Goal: Browse casually: Explore the website without a specific task or goal

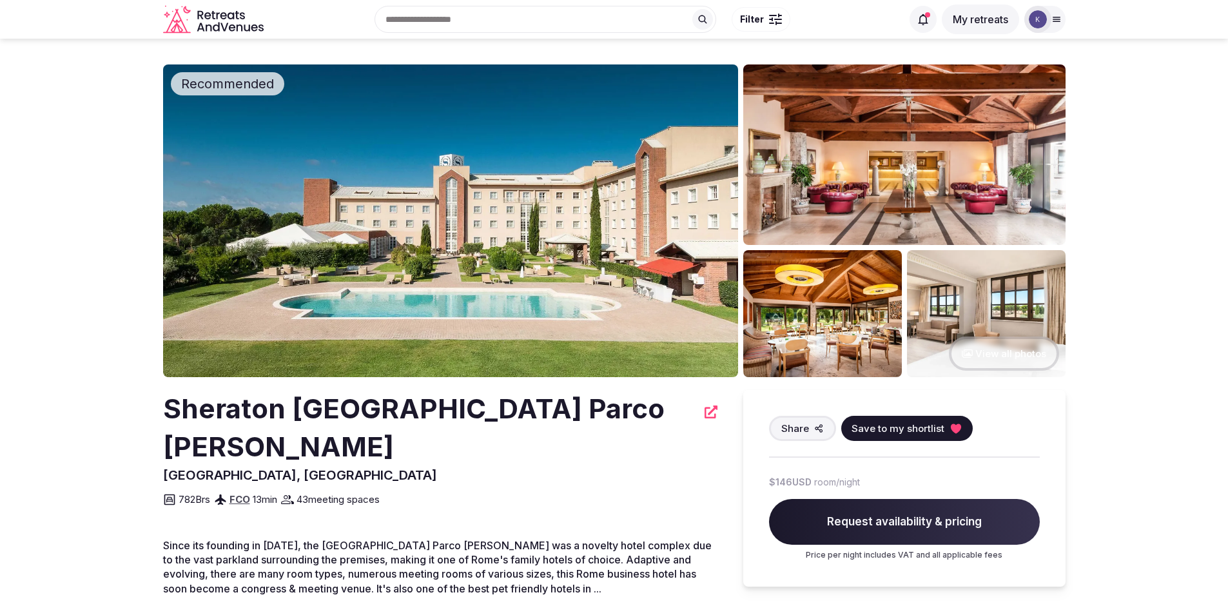
click at [1005, 353] on button "View all photos" at bounding box center [1004, 354] width 110 height 34
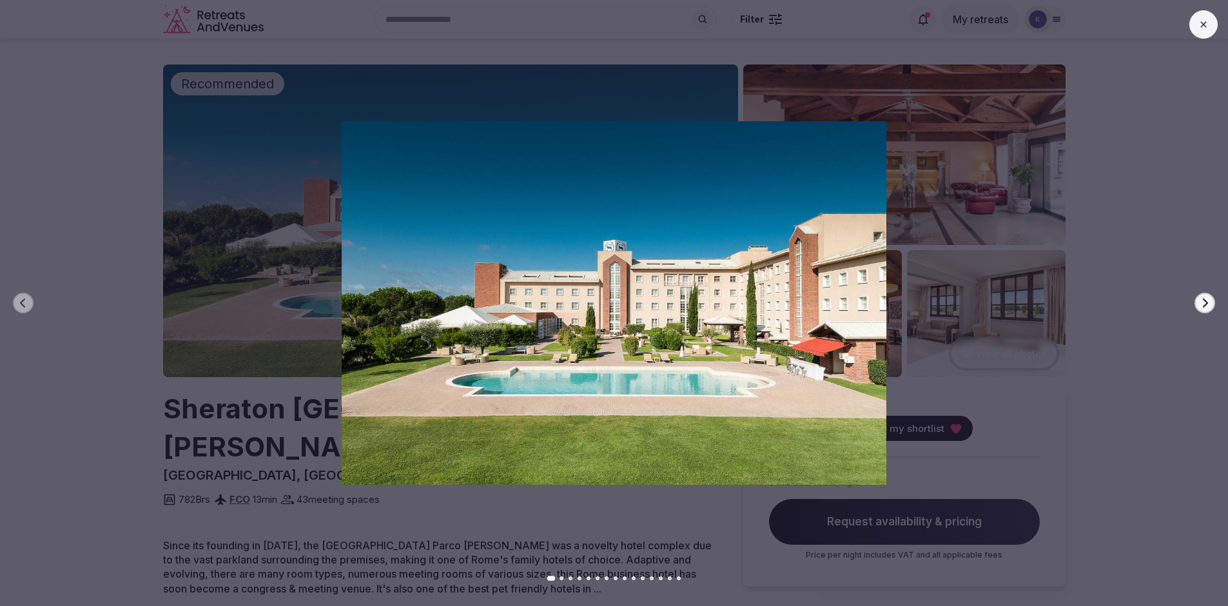
click at [1200, 302] on icon "button" at bounding box center [1205, 303] width 10 height 10
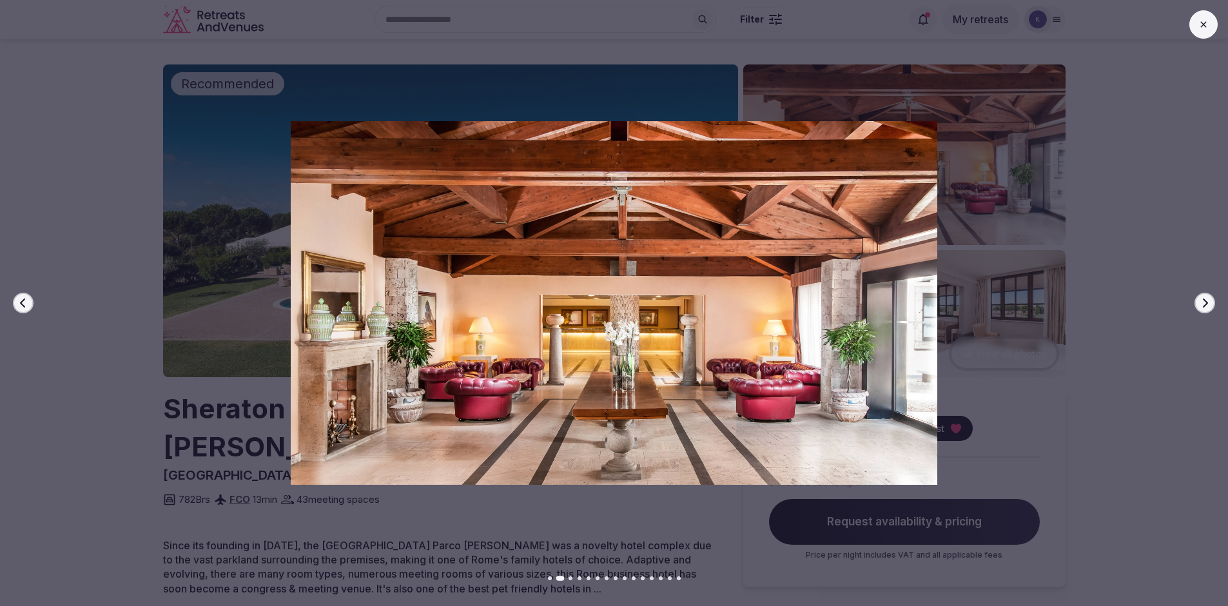
click at [1200, 302] on icon "button" at bounding box center [1205, 303] width 10 height 10
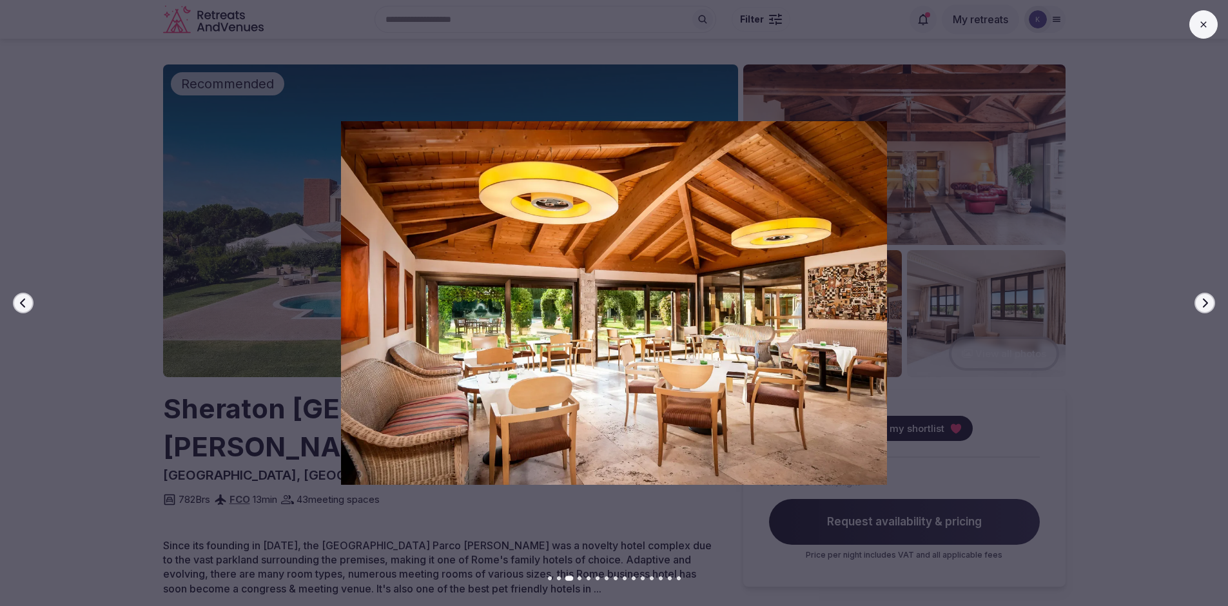
click at [1198, 302] on button "Next slide" at bounding box center [1205, 303] width 21 height 21
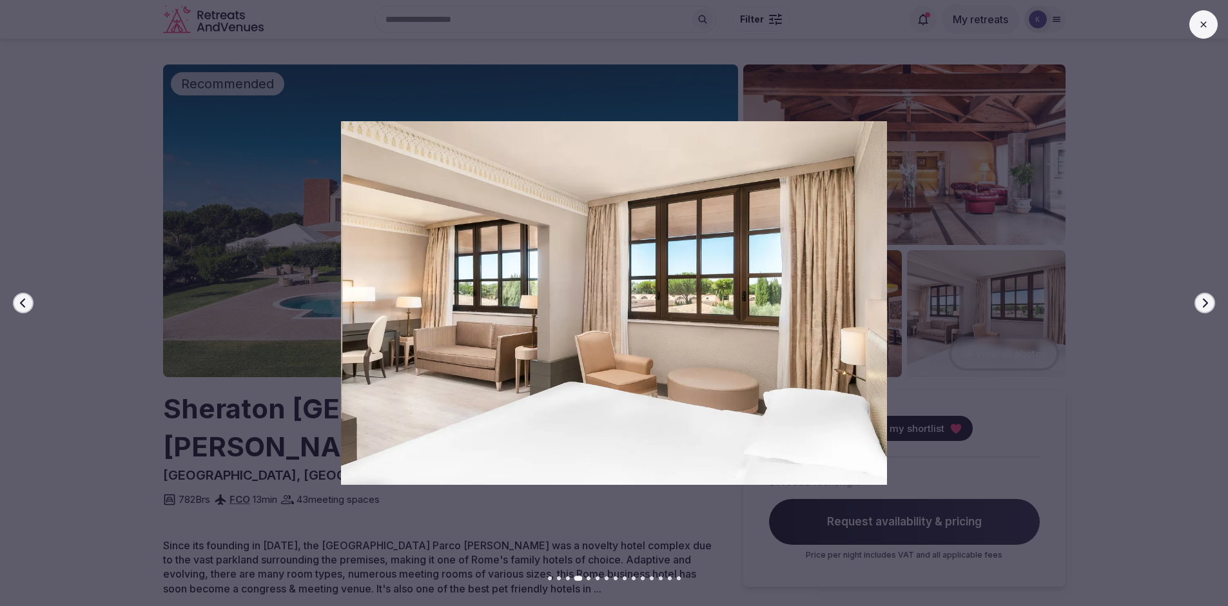
click at [1198, 302] on button "Next slide" at bounding box center [1205, 303] width 21 height 21
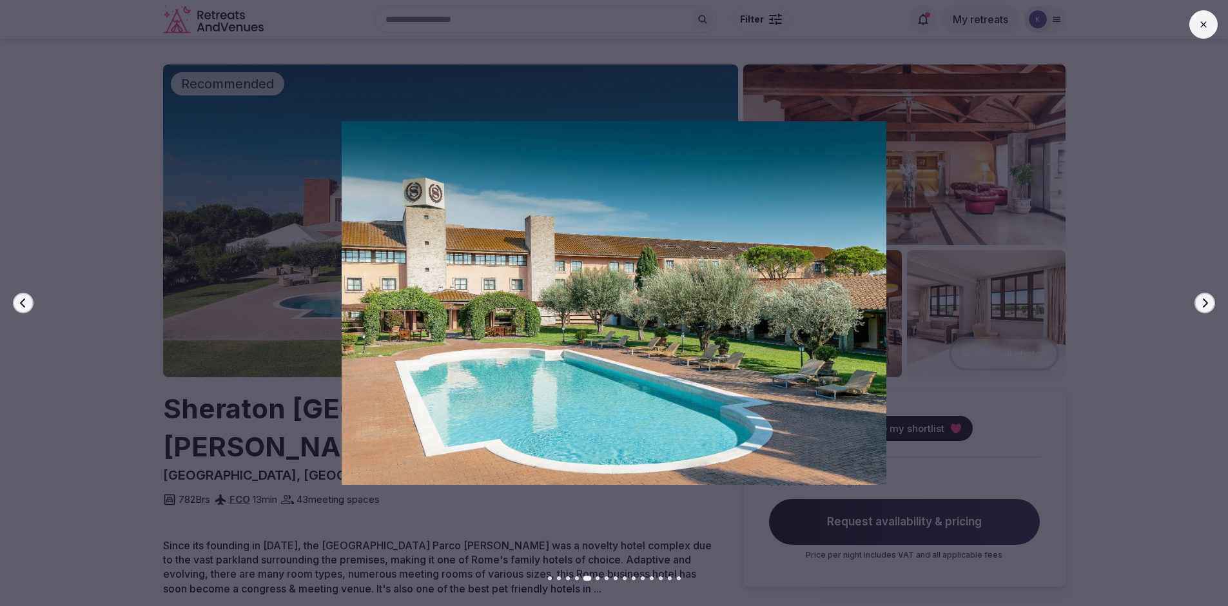
click at [1198, 302] on button "Next slide" at bounding box center [1205, 303] width 21 height 21
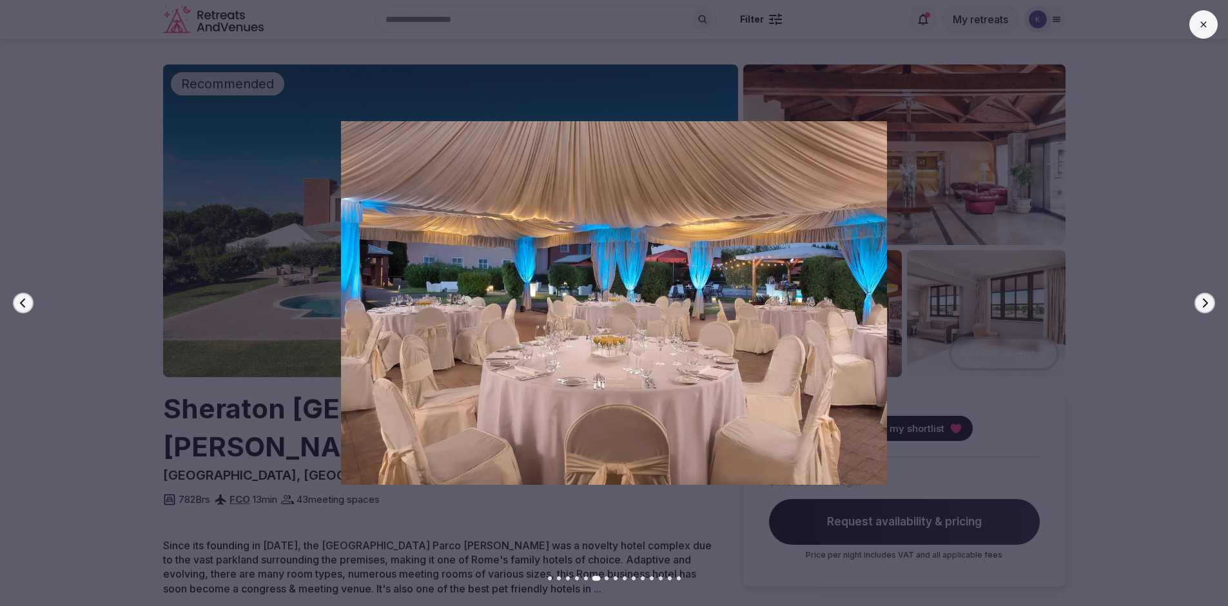
click at [1199, 302] on button "Next slide" at bounding box center [1205, 303] width 21 height 21
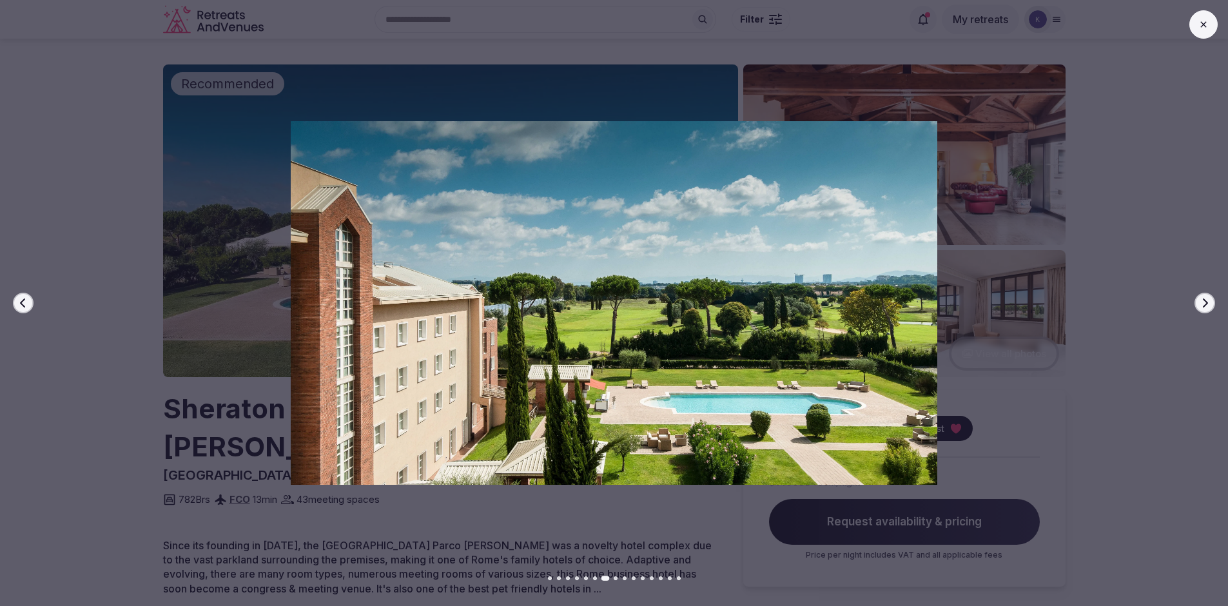
click at [1201, 305] on icon "button" at bounding box center [1205, 303] width 10 height 10
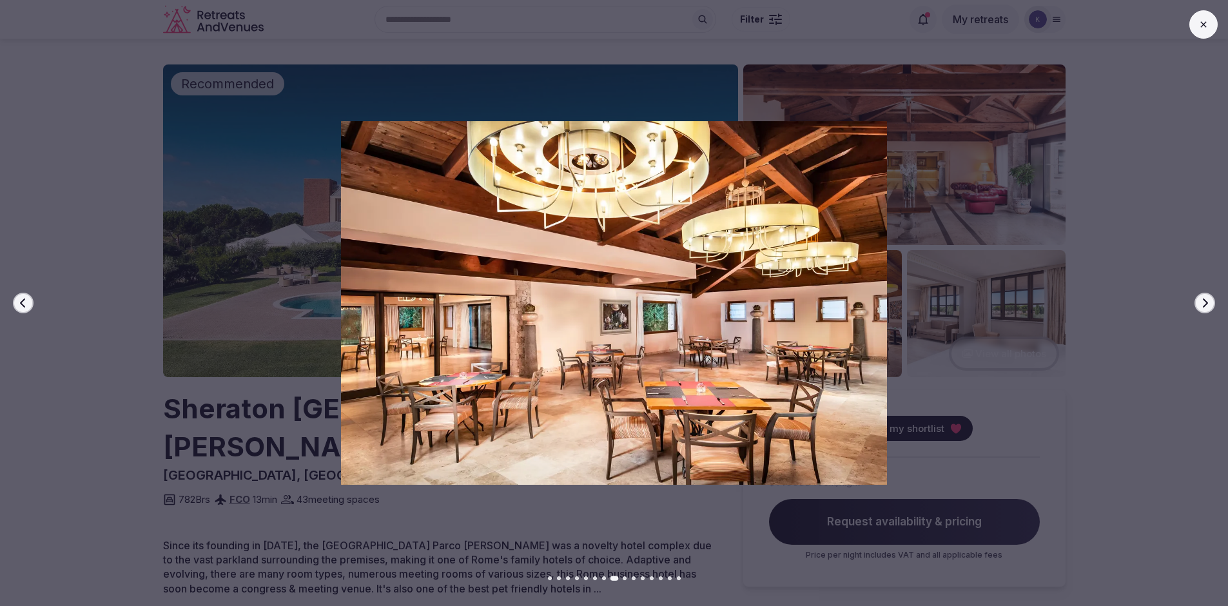
click at [1201, 305] on icon "button" at bounding box center [1205, 303] width 10 height 10
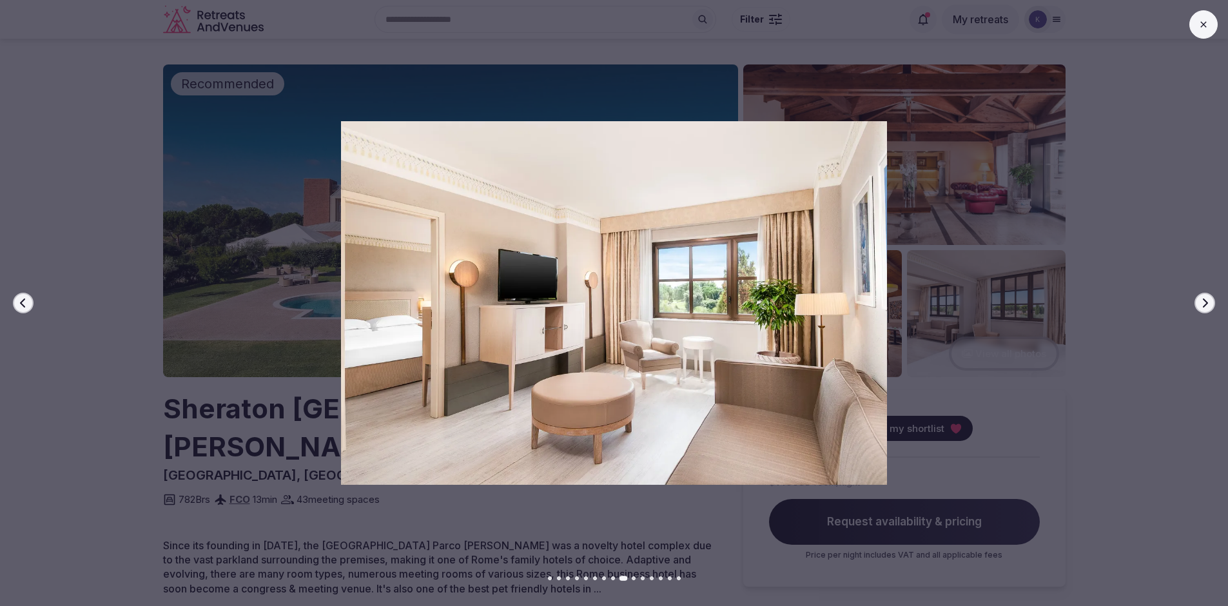
click at [1199, 23] on icon at bounding box center [1204, 24] width 10 height 10
